Goal: Participate in discussion: Engage in conversation with other users on a specific topic

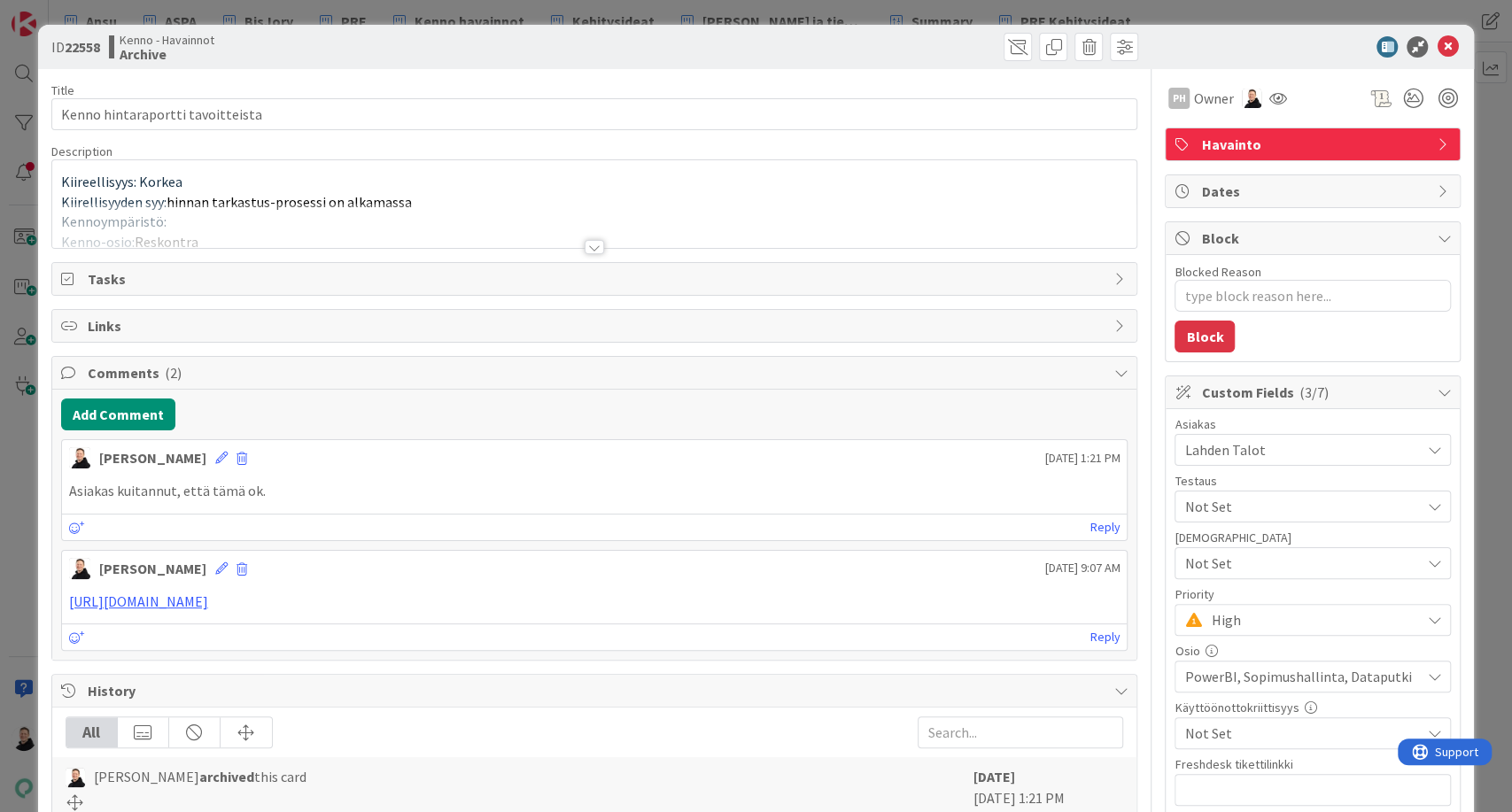
type textarea "x"
click at [587, 248] on div at bounding box center [594, 247] width 20 height 14
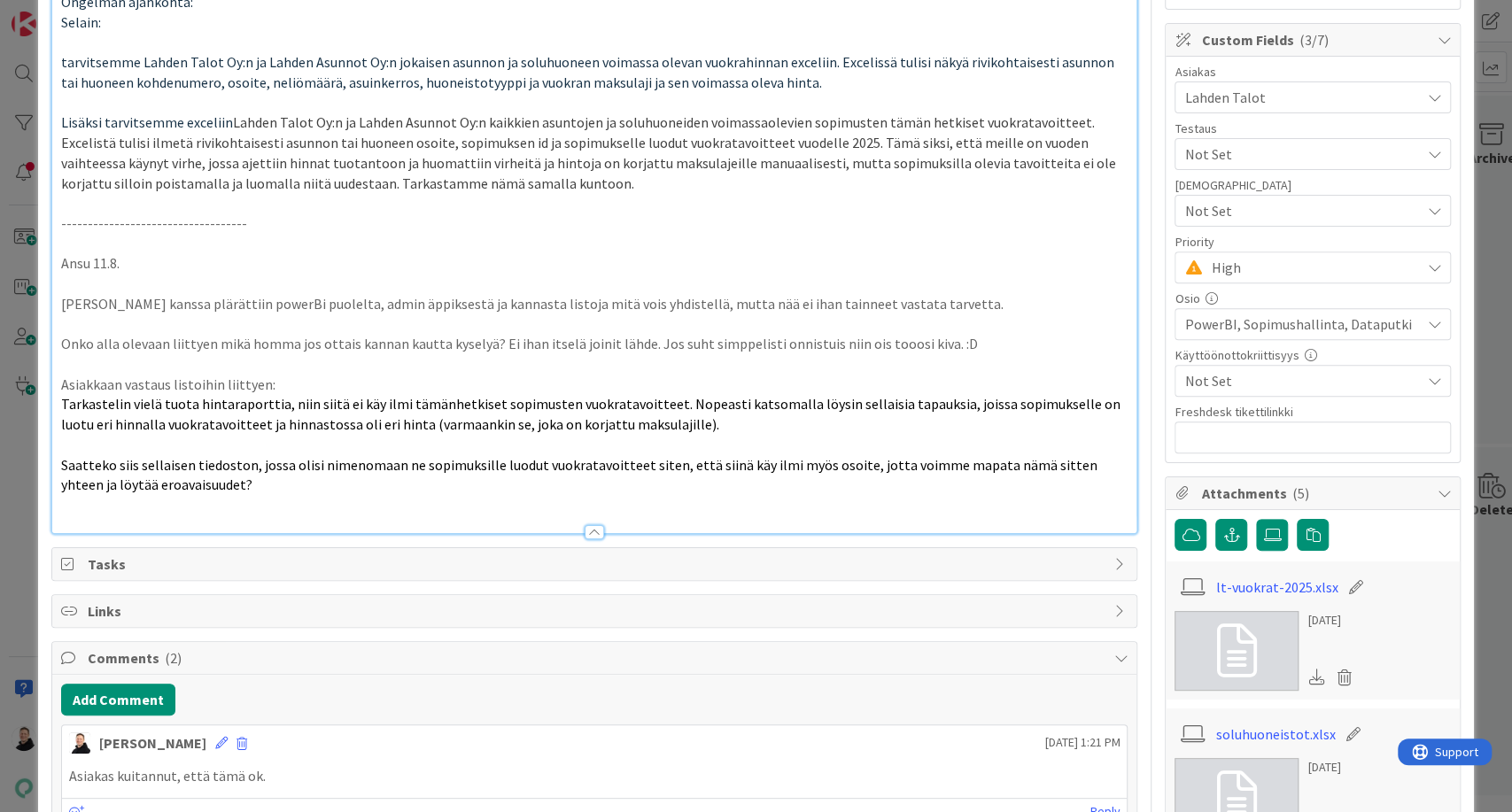
scroll to position [355, 0]
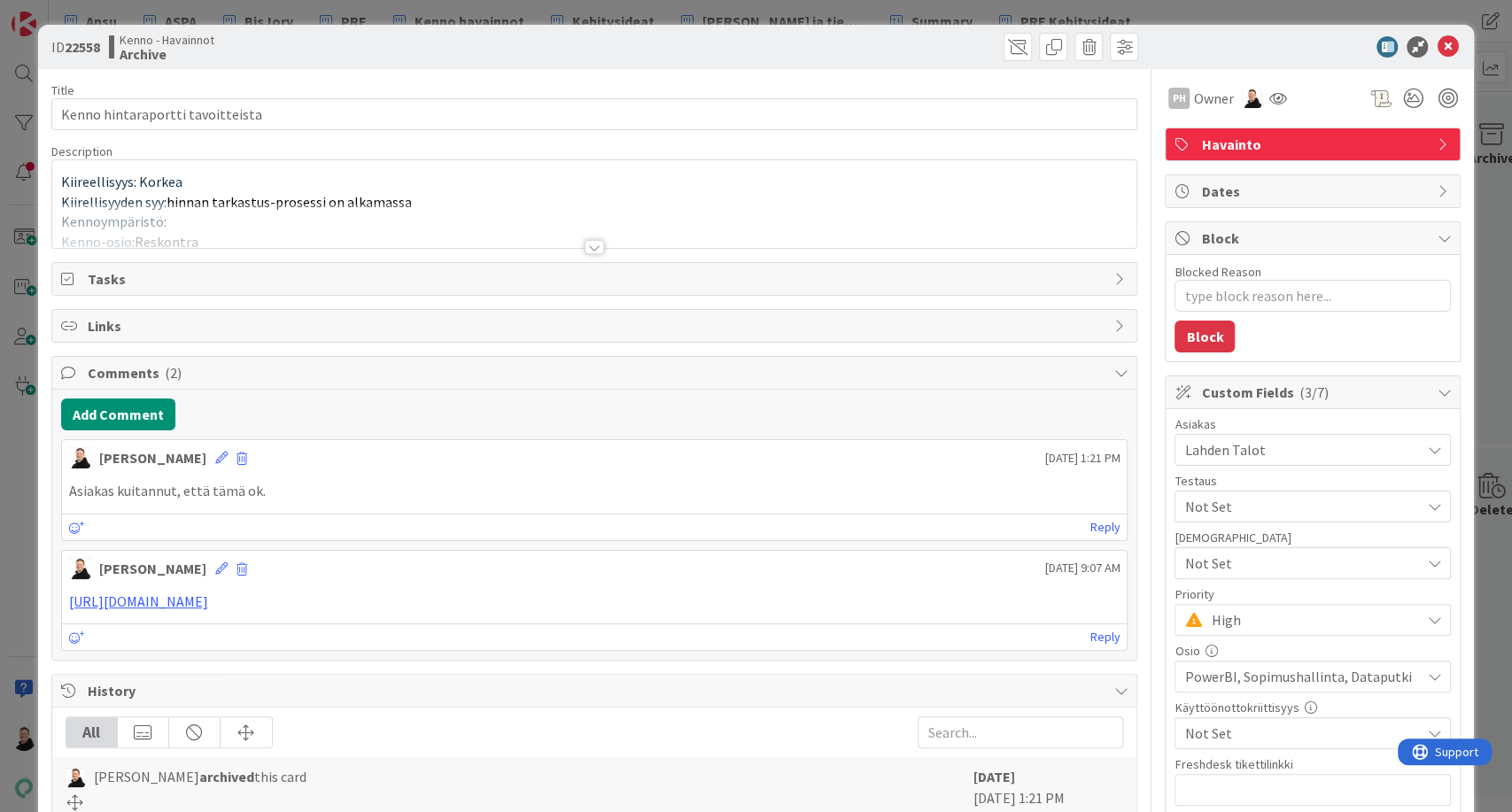
type textarea "x"
click at [588, 241] on div at bounding box center [594, 247] width 20 height 14
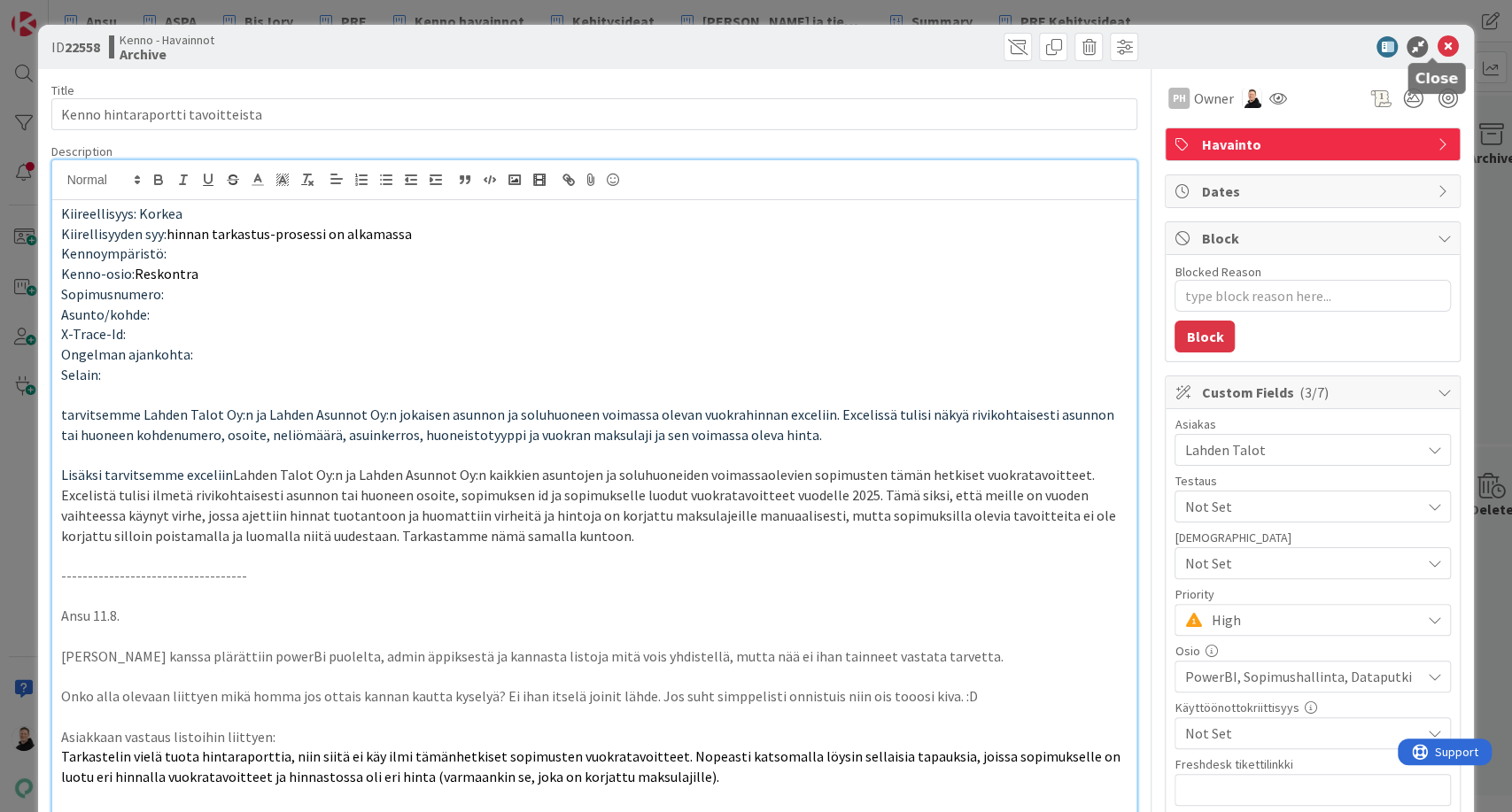
click at [1436, 49] on icon at bounding box center [1446, 47] width 21 height 21
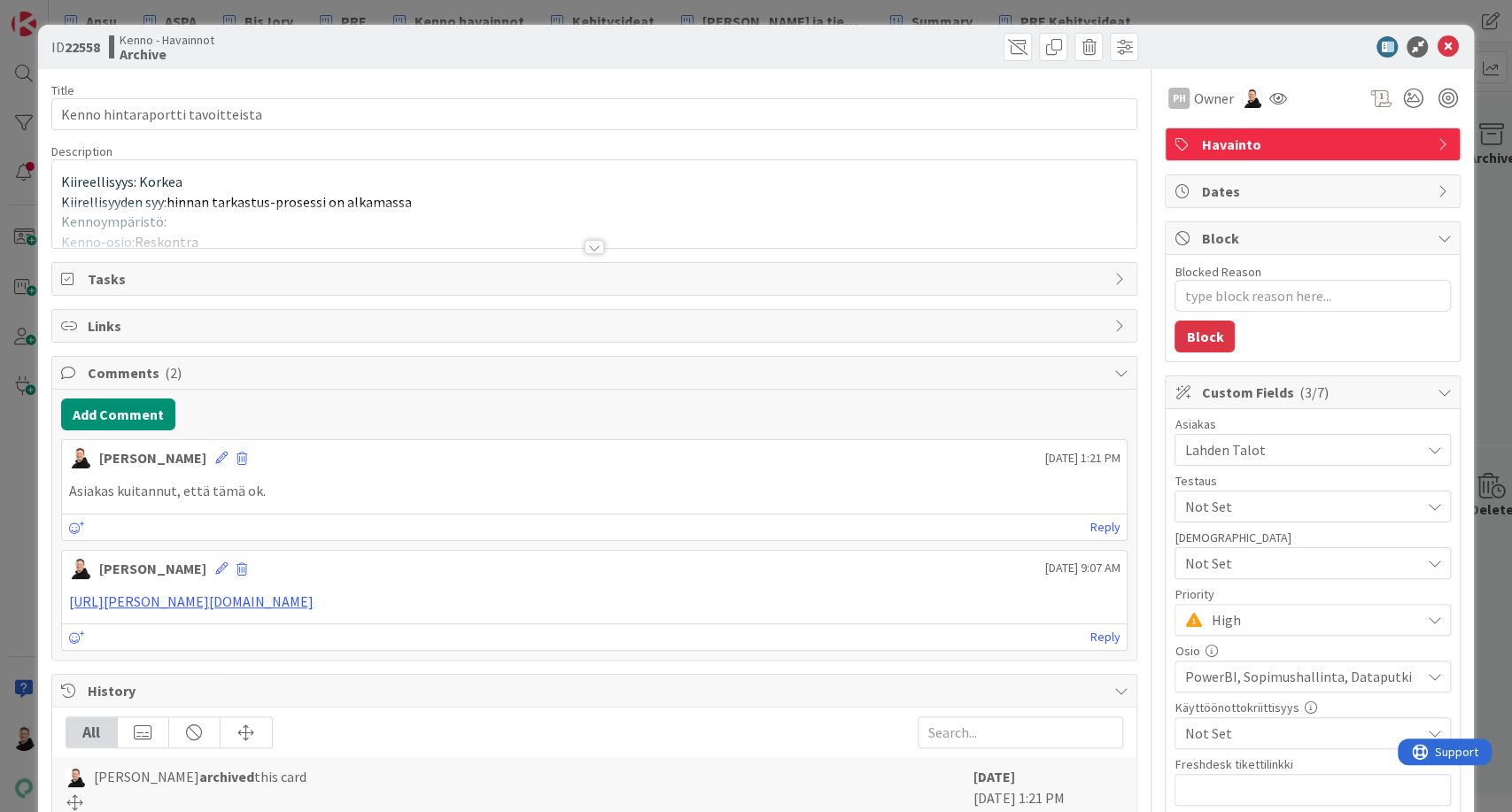
type textarea "x"
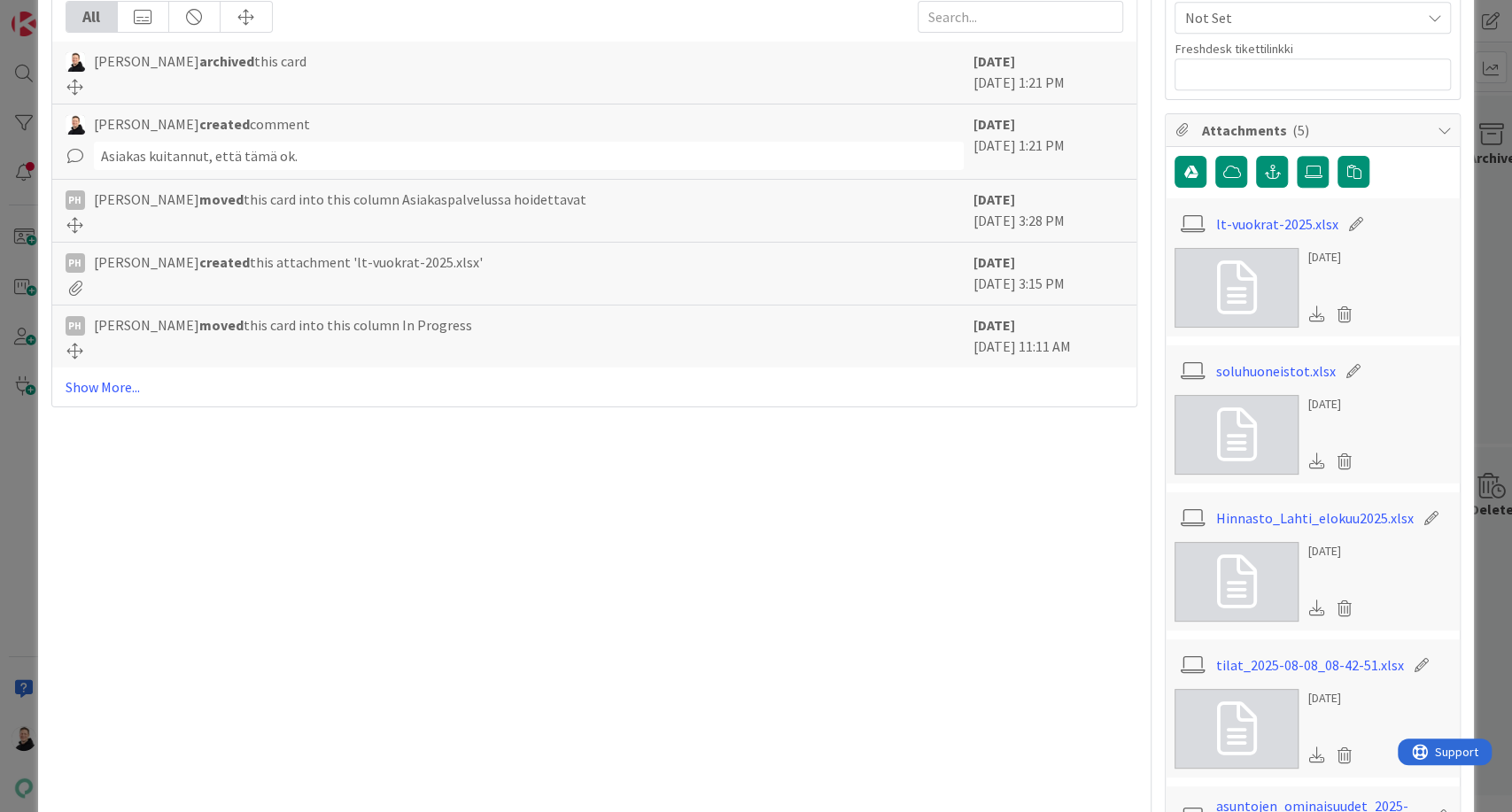
scroll to position [716, 0]
